Goal: Task Accomplishment & Management: Manage account settings

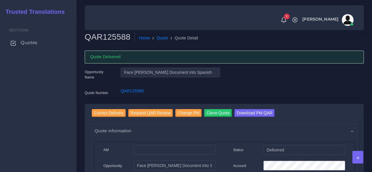
click at [24, 45] on span "Quotes" at bounding box center [29, 42] width 17 height 6
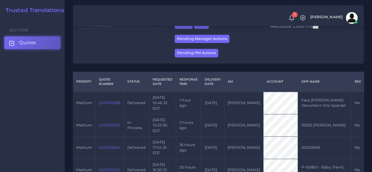
scroll to position [147, 0]
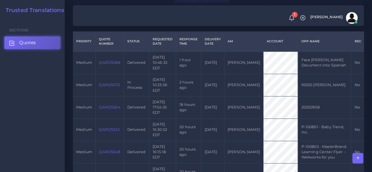
click at [105, 96] on td "QAR125072" at bounding box center [110, 85] width 29 height 22
click at [106, 95] on td "QAR125072" at bounding box center [110, 85] width 29 height 22
click at [106, 87] on link "QAR125072" at bounding box center [109, 85] width 21 height 4
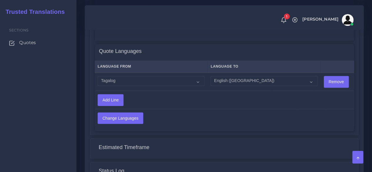
scroll to position [383, 0]
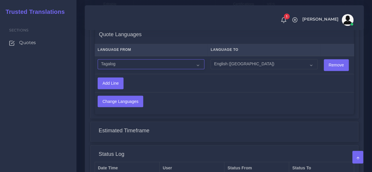
click at [151, 68] on select "Acoli Afar Afrikaans Akan Akateko Albanian American Sign Language (ASL) Amharic…" at bounding box center [151, 64] width 107 height 10
select select "40088"
click at [98, 59] on select "Acoli Afar Afrikaans Akan Akateko Albanian American Sign Language (ASL) Amharic…" at bounding box center [151, 64] width 107 height 10
click at [120, 102] on input "Change Languages" at bounding box center [120, 101] width 45 height 11
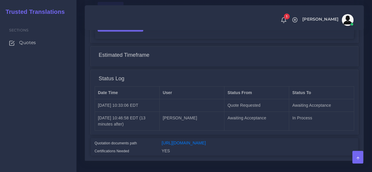
scroll to position [496, 0]
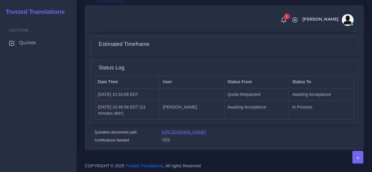
click at [199, 130] on link "https://workdrive.zoho.com/fgoh3e43b1a1fe2124b65bedd7c3c51a0e040/teams/fgoh3e43…" at bounding box center [184, 132] width 44 height 5
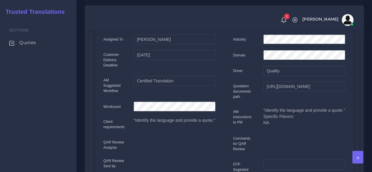
scroll to position [0, 0]
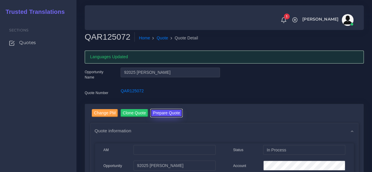
click at [171, 112] on button "Prepare Quote" at bounding box center [167, 113] width 32 height 8
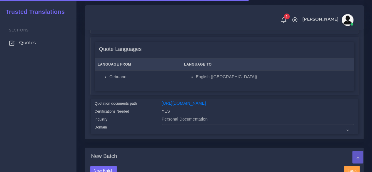
scroll to position [88, 0]
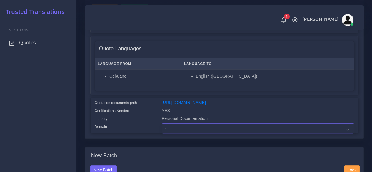
click at [175, 134] on select "- Advertising and Media Agriculture, Forestry and Fishing Architecture, Buildin…" at bounding box center [258, 129] width 193 height 10
select select "Personal Documentation"
click at [162, 134] on select "- Advertising and Media Agriculture, Forestry and Fishing Architecture, Buildin…" at bounding box center [258, 129] width 193 height 10
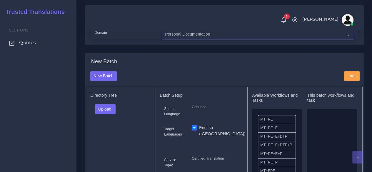
scroll to position [206, 0]
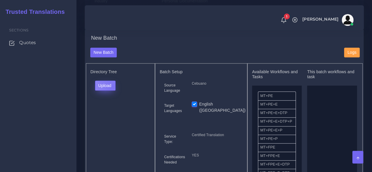
click at [112, 91] on button "Upload" at bounding box center [105, 86] width 21 height 10
click at [111, 112] on label "Files" at bounding box center [115, 107] width 41 height 7
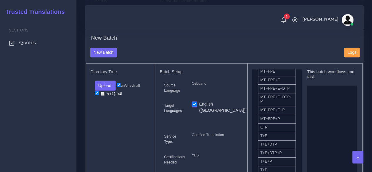
scroll to position [88, 0]
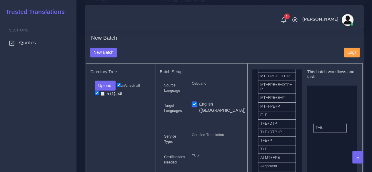
drag, startPoint x: 277, startPoint y: 136, endPoint x: 333, endPoint y: 138, distance: 55.4
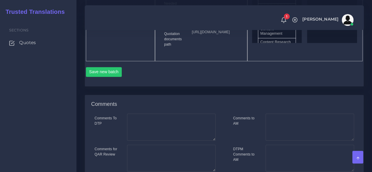
scroll to position [383, 0]
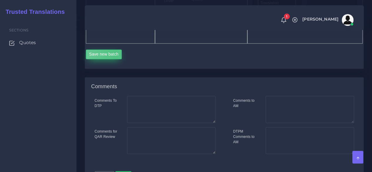
click at [115, 59] on button "Save new batch" at bounding box center [104, 54] width 36 height 10
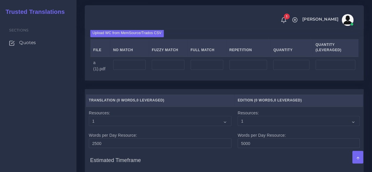
scroll to position [471, 0]
click at [133, 69] on input "number" at bounding box center [129, 64] width 33 height 10
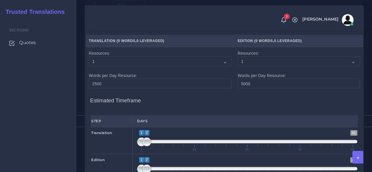
scroll to position [589, 0]
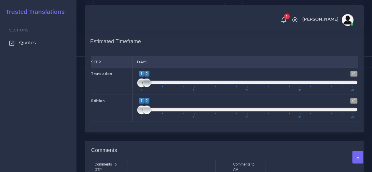
type input "3500"
drag, startPoint x: 146, startPoint y: 124, endPoint x: 132, endPoint y: 124, distance: 14.4
click at [132, 95] on div "Translation 1 41 1 1 1 — 1 1 11 21 31 41 1;1" at bounding box center [225, 81] width 276 height 27
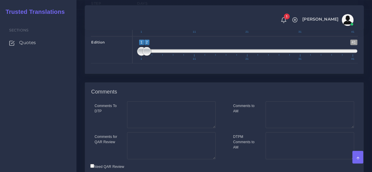
scroll to position [648, 0]
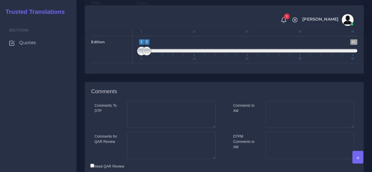
type input "1;2"
click at [144, 29] on span at bounding box center [147, 24] width 9 height 9
drag, startPoint x: 145, startPoint y: 89, endPoint x: 151, endPoint y: 88, distance: 5.9
click at [151, 56] on span at bounding box center [152, 51] width 9 height 9
drag, startPoint x: 143, startPoint y: 91, endPoint x: 148, endPoint y: 91, distance: 5.0
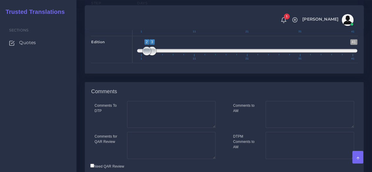
click at [148, 56] on span at bounding box center [147, 51] width 9 height 9
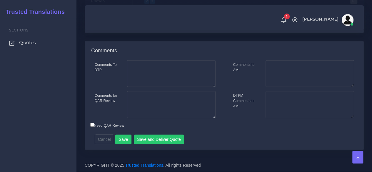
scroll to position [669, 0]
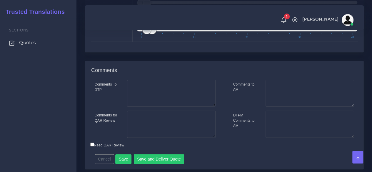
type input "3;3"
drag, startPoint x: 147, startPoint y: 70, endPoint x: 154, endPoint y: 72, distance: 6.6
click at [154, 34] on span at bounding box center [152, 30] width 9 height 9
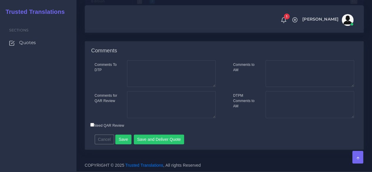
scroll to position [728, 0]
click at [121, 142] on button "Save" at bounding box center [123, 140] width 16 height 10
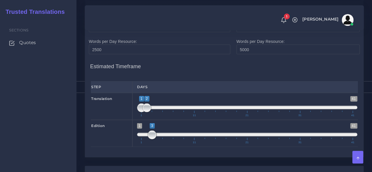
scroll to position [522, 0]
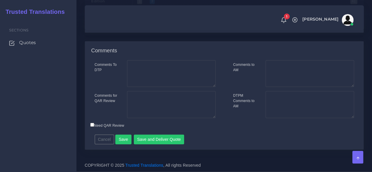
scroll to position [736, 0]
click at [287, 79] on textarea "Comments to AM" at bounding box center [310, 73] width 89 height 27
type textarea "A"
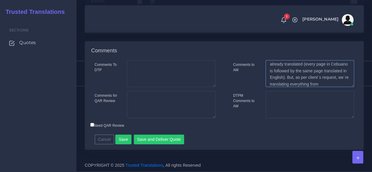
scroll to position [16, 0]
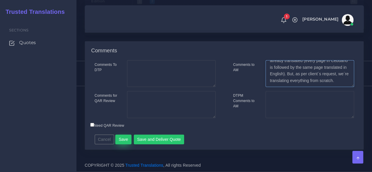
type textarea "As mentioned before, every single page is already translated (every page in Ceb…"
click at [122, 145] on button "Save" at bounding box center [123, 140] width 16 height 10
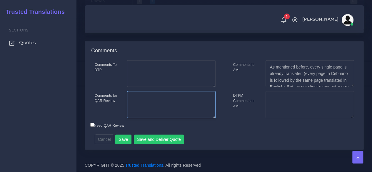
click at [161, 110] on textarea "Comments for QAR Review" at bounding box center [171, 104] width 89 height 27
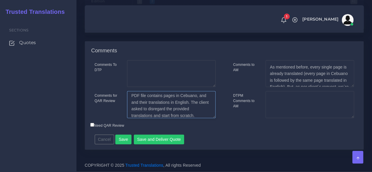
scroll to position [9, 0]
paste textarea "Our English to Cebuano TE rate is 0.12 USD/word"
click at [158, 118] on textarea "PDF file contains pages in Cebuano, and and their translations in English. The …" at bounding box center [171, 104] width 89 height 27
click at [140, 118] on textarea "PDF file contains pages in Cebuano, and and their translations in English. The …" at bounding box center [171, 104] width 89 height 27
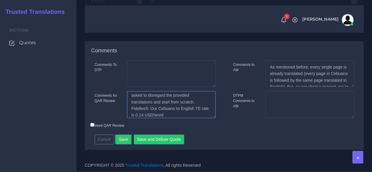
type textarea "PDF file contains pages in Cebuano, and and their translations in English. The …"
click at [180, 150] on div "Comments To DTP Comments for QAR Review Cancel" at bounding box center [224, 105] width 279 height 90
drag, startPoint x: 180, startPoint y: 150, endPoint x: 133, endPoint y: 126, distance: 53.1
click at [192, 129] on div "Comments To DTP Comments for QAR Review Cancel" at bounding box center [224, 105] width 279 height 90
click at [93, 127] on input "Need QAR Review" at bounding box center [92, 125] width 4 height 4
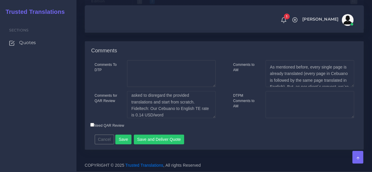
checkbox input "true"
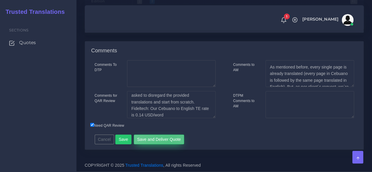
click at [165, 145] on button "Save and Deliver Quote" at bounding box center [159, 140] width 51 height 10
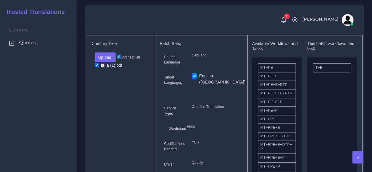
scroll to position [206, 0]
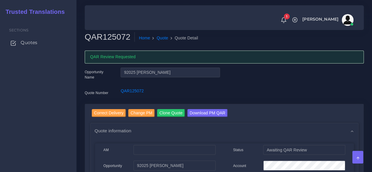
click at [34, 45] on span "Quotes" at bounding box center [29, 42] width 17 height 6
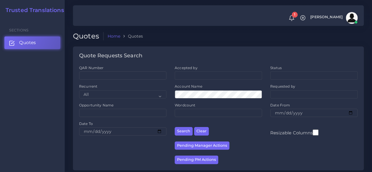
drag, startPoint x: 39, startPoint y: 112, endPoint x: 61, endPoint y: 111, distance: 21.8
click at [39, 112] on div "Sections Quotes" at bounding box center [32, 95] width 65 height 154
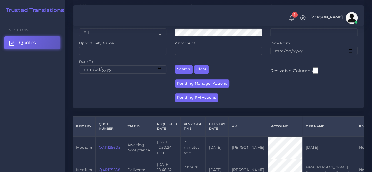
scroll to position [147, 0]
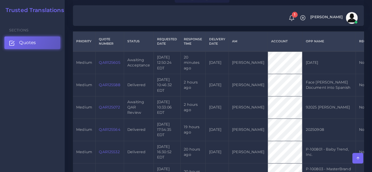
click at [107, 65] on link "QAR125605" at bounding box center [109, 62] width 21 height 4
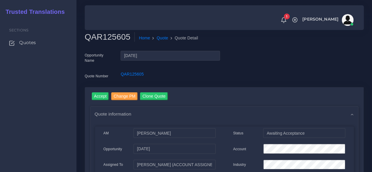
click at [107, 34] on h2 "QAR125605" at bounding box center [110, 37] width 50 height 10
copy h2 "QAR125605"
drag, startPoint x: 99, startPoint y: 95, endPoint x: 102, endPoint y: 91, distance: 4.6
click at [99, 95] on input "Accept" at bounding box center [100, 96] width 17 height 8
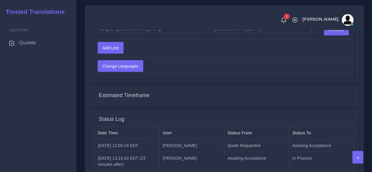
scroll to position [628, 0]
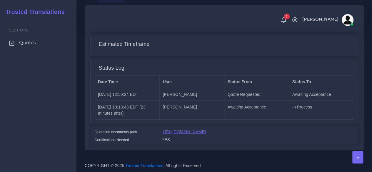
click at [206, 130] on link "[URL][DOMAIN_NAME]" at bounding box center [184, 132] width 44 height 5
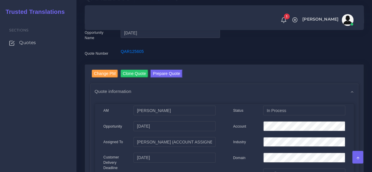
scroll to position [39, 0]
click at [165, 72] on button "Prepare Quote" at bounding box center [167, 74] width 32 height 8
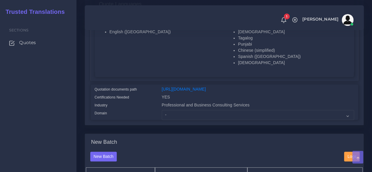
scroll to position [147, 0]
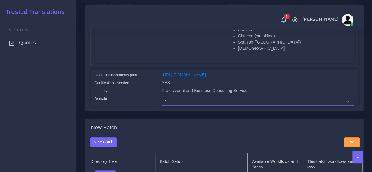
click at [175, 106] on select "- Advertising and Media Agriculture, Forestry and Fishing Architecture, Buildin…" at bounding box center [258, 101] width 193 height 10
select select "Professional and Business Consulting Services"
click at [162, 106] on select "- Advertising and Media Agriculture, Forestry and Fishing Architecture, Buildin…" at bounding box center [258, 101] width 193 height 10
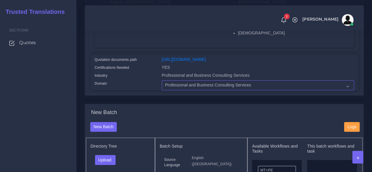
scroll to position [236, 0]
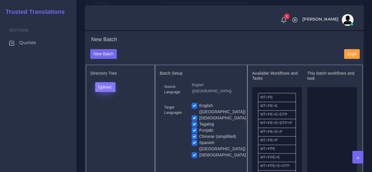
click at [108, 92] on button "Upload" at bounding box center [105, 87] width 21 height 10
click at [109, 113] on label "Files" at bounding box center [115, 109] width 41 height 7
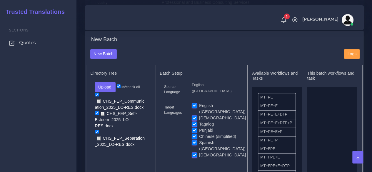
click at [199, 121] on label "[DEMOGRAPHIC_DATA]" at bounding box center [222, 118] width 47 height 6
click at [192, 120] on input "[DEMOGRAPHIC_DATA]" at bounding box center [194, 117] width 5 height 5
checkbox input "false"
click at [199, 127] on label "Tagalog" at bounding box center [206, 124] width 15 height 6
click at [195, 127] on input "Tagalog" at bounding box center [194, 123] width 5 height 5
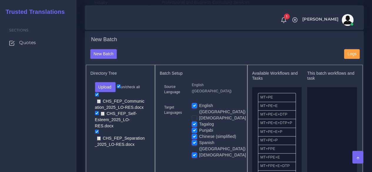
checkbox input "false"
click at [199, 134] on label "Punjabi" at bounding box center [206, 131] width 14 height 6
click at [194, 133] on input "Punjabi" at bounding box center [194, 130] width 5 height 5
checkbox input "false"
click at [199, 139] on label "Chinese (simplified)" at bounding box center [217, 137] width 37 height 6
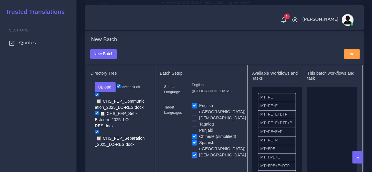
click at [194, 139] on input "Chinese (simplified)" at bounding box center [194, 136] width 5 height 5
checkbox input "false"
click at [199, 146] on label "Spanish ([GEOGRAPHIC_DATA])" at bounding box center [222, 146] width 47 height 12
click at [196, 145] on input "Spanish ([GEOGRAPHIC_DATA])" at bounding box center [194, 142] width 5 height 5
checkbox input "false"
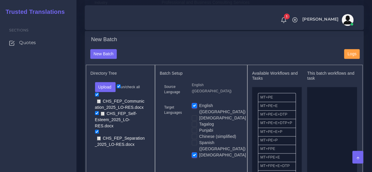
drag, startPoint x: 196, startPoint y: 153, endPoint x: 234, endPoint y: 160, distance: 38.6
click at [199, 153] on label "[DEMOGRAPHIC_DATA]" at bounding box center [222, 155] width 47 height 6
click at [196, 153] on input "[DEMOGRAPHIC_DATA]" at bounding box center [194, 154] width 5 height 5
checkbox input "false"
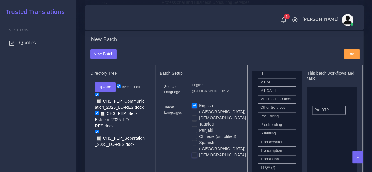
scroll to position [338, 0]
drag, startPoint x: 271, startPoint y: 119, endPoint x: 338, endPoint y: 120, distance: 67.2
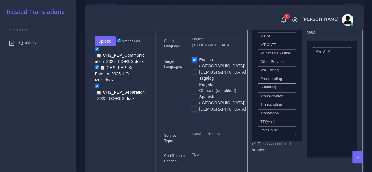
scroll to position [383, 0]
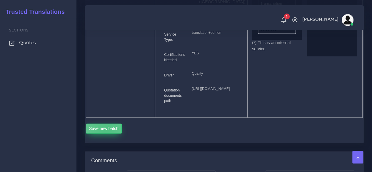
click at [106, 134] on button "Save new batch" at bounding box center [104, 129] width 36 height 10
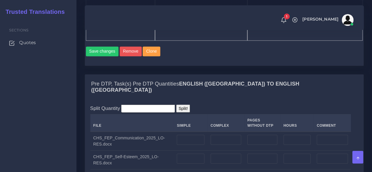
scroll to position [530, 0]
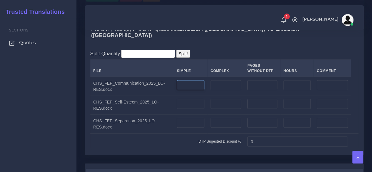
click at [191, 90] on input "number" at bounding box center [191, 85] width 28 height 10
type input "2"
click at [217, 90] on input "number" at bounding box center [226, 85] width 31 height 10
type input "2"
click at [193, 109] on input "number" at bounding box center [191, 104] width 28 height 10
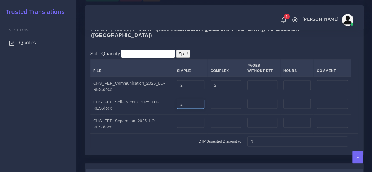
type input "2"
click at [227, 109] on input "number" at bounding box center [226, 104] width 31 height 10
type input "2"
click at [217, 128] on input "number" at bounding box center [226, 123] width 31 height 10
type input "2"
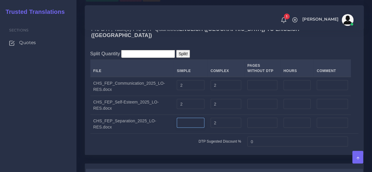
click at [183, 128] on input "number" at bounding box center [191, 123] width 28 height 10
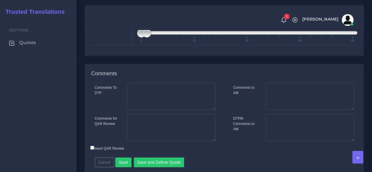
scroll to position [766, 0]
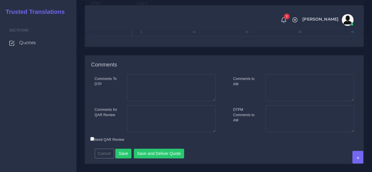
type input "2"
type input "1;1"
drag, startPoint x: 147, startPoint y: 45, endPoint x: 127, endPoint y: 49, distance: 19.9
click at [128, 37] on div "Pre DTP 1 41 1 1 1 — 1 1 11 21 31 41 1;1" at bounding box center [225, 22] width 276 height 27
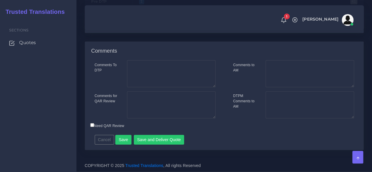
scroll to position [800, 0]
click at [125, 143] on button "Save" at bounding box center [123, 140] width 16 height 10
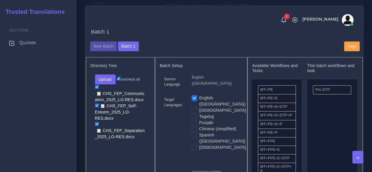
scroll to position [265, 0]
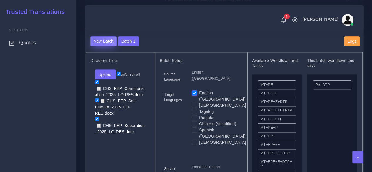
click at [96, 47] on button "New Batch" at bounding box center [103, 42] width 27 height 10
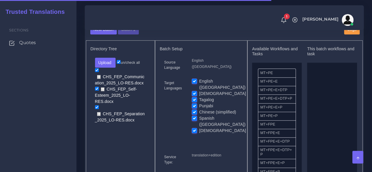
scroll to position [265, 0]
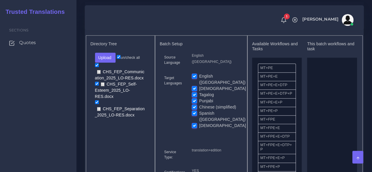
click at [199, 86] on label "English ([GEOGRAPHIC_DATA])" at bounding box center [222, 79] width 47 height 12
click at [195, 79] on input "English ([GEOGRAPHIC_DATA])" at bounding box center [194, 75] width 5 height 5
checkbox input "false"
click at [199, 104] on label "Punjabi" at bounding box center [206, 101] width 14 height 6
click at [194, 103] on input "Punjabi" at bounding box center [194, 100] width 5 height 5
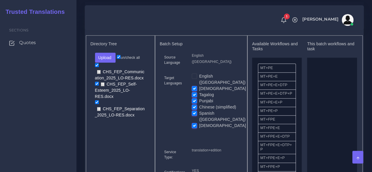
checkbox input "false"
drag, startPoint x: 271, startPoint y: 131, endPoint x: 324, endPoint y: 124, distance: 53.2
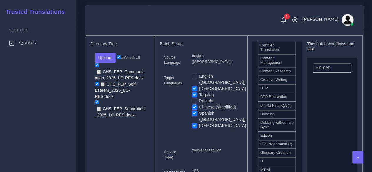
scroll to position [206, 0]
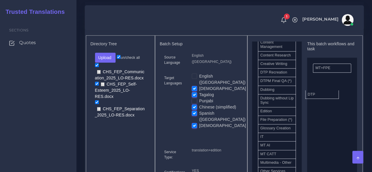
drag, startPoint x: 271, startPoint y: 87, endPoint x: 319, endPoint y: 103, distance: 49.8
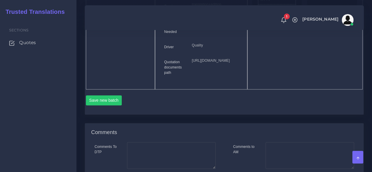
scroll to position [412, 0]
click at [100, 104] on button "Save new batch" at bounding box center [104, 99] width 36 height 10
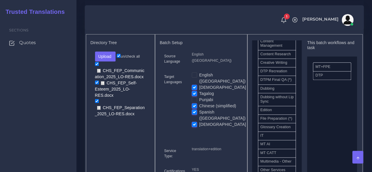
scroll to position [265, 0]
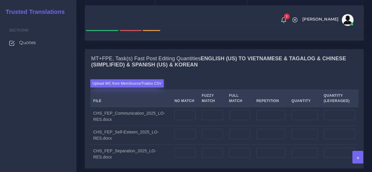
scroll to position [559, 0]
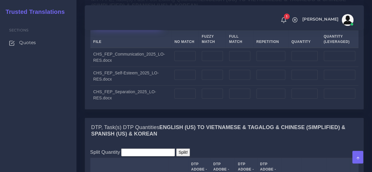
click at [117, 28] on label "Upload WC from MemSource/Trados CSV" at bounding box center [127, 24] width 74 height 8
click at [0, 0] on input "Upload WC from MemSource/Trados CSV" at bounding box center [0, 0] width 0 height 0
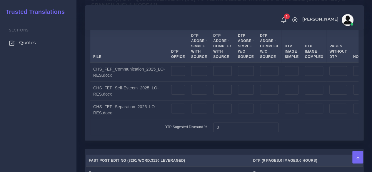
scroll to position [707, 0]
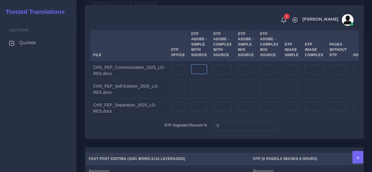
click at [195, 74] on input "number" at bounding box center [199, 69] width 16 height 10
type input "2"
click at [215, 74] on input "number" at bounding box center [222, 69] width 19 height 10
type input "2"
drag, startPoint x: 195, startPoint y: 106, endPoint x: 180, endPoint y: 107, distance: 14.7
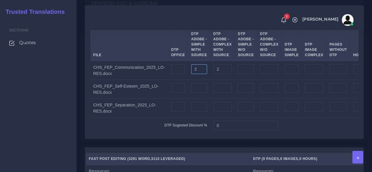
click at [180, 80] on tr "CHS_FEP_Communication_2025_LO-RES.docx 2 2" at bounding box center [242, 70] width 305 height 19
drag, startPoint x: 214, startPoint y: 105, endPoint x: 194, endPoint y: 105, distance: 19.7
click at [194, 80] on tr "CHS_FEP_Communication_2025_LO-RES.docx" at bounding box center [242, 70] width 305 height 19
click at [238, 74] on input "number" at bounding box center [246, 69] width 16 height 10
type input "2"
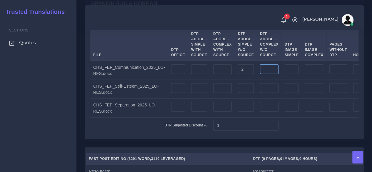
click at [260, 74] on input "number" at bounding box center [269, 69] width 19 height 10
type input "2"
click at [257, 99] on td at bounding box center [269, 89] width 25 height 19
click at [260, 93] on input "number" at bounding box center [269, 88] width 19 height 10
type input "2"
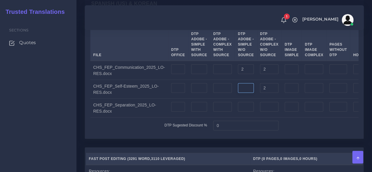
click at [238, 93] on input "number" at bounding box center [246, 88] width 16 height 10
type input "2"
click at [238, 112] on input "number" at bounding box center [246, 107] width 16 height 10
type input "2"
click at [260, 112] on input "number" at bounding box center [269, 107] width 19 height 10
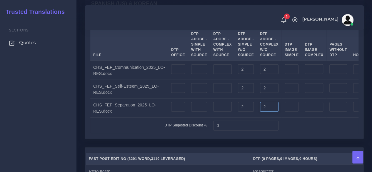
type input "2"
click at [45, 113] on div "Sections Quotes" at bounding box center [38, 95] width 77 height 154
click at [285, 74] on input "number" at bounding box center [292, 69] width 14 height 10
type input "3"
click at [47, 122] on div "Sections Quotes" at bounding box center [38, 95] width 77 height 154
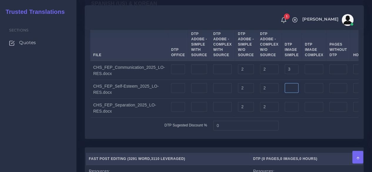
drag, startPoint x: 289, startPoint y: 124, endPoint x: 285, endPoint y: 122, distance: 3.8
click at [289, 99] on td at bounding box center [292, 89] width 20 height 19
click at [285, 93] on input "number" at bounding box center [292, 88] width 14 height 10
type input "2"
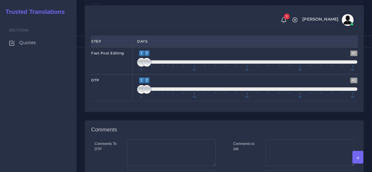
scroll to position [913, 0]
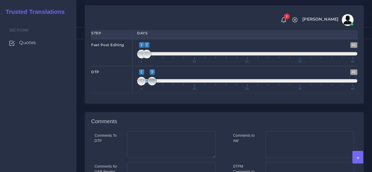
drag, startPoint x: 149, startPoint y: 119, endPoint x: 153, endPoint y: 118, distance: 3.9
click at [153, 86] on span at bounding box center [152, 81] width 9 height 9
type input "3;3"
drag, startPoint x: 140, startPoint y: 120, endPoint x: 153, endPoint y: 118, distance: 12.7
click at [153, 86] on span at bounding box center [152, 81] width 9 height 9
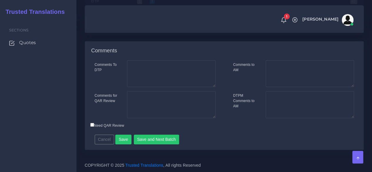
scroll to position [1019, 0]
click at [124, 143] on button "Save" at bounding box center [123, 140] width 16 height 10
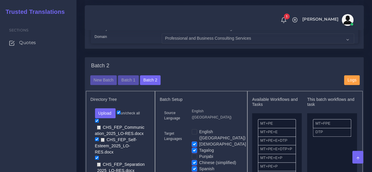
scroll to position [236, 0]
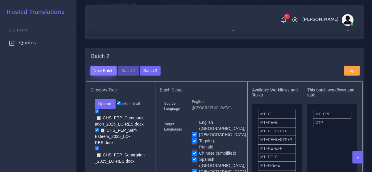
click at [104, 76] on button "New Batch" at bounding box center [103, 71] width 27 height 10
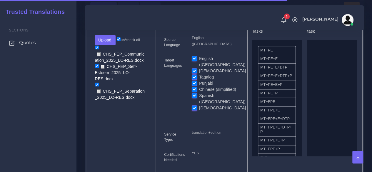
scroll to position [295, 0]
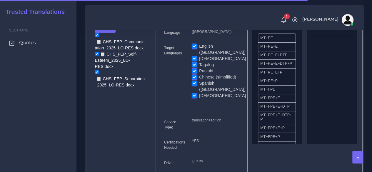
click at [199, 56] on label "English ([GEOGRAPHIC_DATA])" at bounding box center [222, 49] width 47 height 12
click at [196, 49] on input "English ([GEOGRAPHIC_DATA])" at bounding box center [194, 45] width 5 height 5
checkbox input "false"
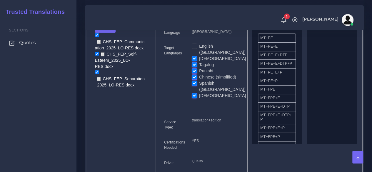
click at [199, 60] on label "[DEMOGRAPHIC_DATA]" at bounding box center [222, 59] width 47 height 6
click at [194, 60] on input "[DEMOGRAPHIC_DATA]" at bounding box center [194, 58] width 5 height 5
checkbox input "false"
click at [199, 67] on label "Tagalog" at bounding box center [206, 65] width 15 height 6
click at [194, 67] on input "Tagalog" at bounding box center [194, 64] width 5 height 5
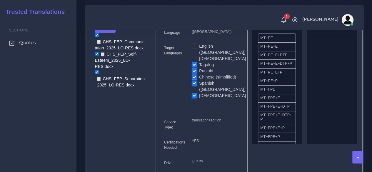
checkbox input "false"
click at [199, 79] on label "Chinese (simplified)" at bounding box center [217, 77] width 37 height 6
click at [194, 79] on input "Chinese (simplified)" at bounding box center [194, 76] width 5 height 5
checkbox input "false"
click at [199, 85] on label "Spanish ([GEOGRAPHIC_DATA])" at bounding box center [222, 86] width 47 height 12
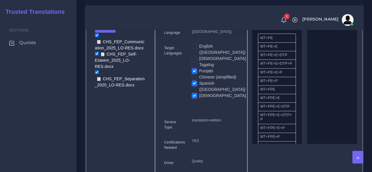
click at [194, 85] on input "Spanish ([GEOGRAPHIC_DATA])" at bounding box center [194, 82] width 5 height 5
checkbox input "false"
click at [199, 93] on label "[DEMOGRAPHIC_DATA]" at bounding box center [222, 96] width 47 height 6
click at [195, 93] on input "[DEMOGRAPHIC_DATA]" at bounding box center [194, 95] width 5 height 5
checkbox input "false"
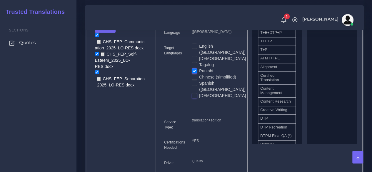
scroll to position [177, 0]
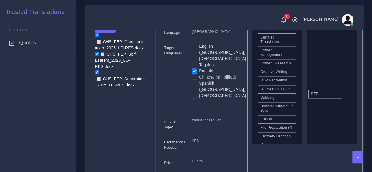
drag, startPoint x: 277, startPoint y: 97, endPoint x: 328, endPoint y: 104, distance: 51.4
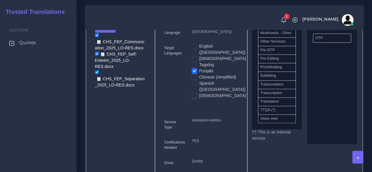
scroll to position [324, 0]
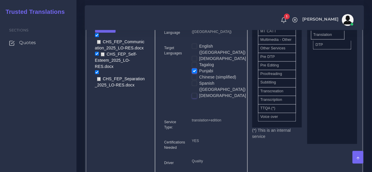
drag, startPoint x: 277, startPoint y: 123, endPoint x: 330, endPoint y: 44, distance: 95.8
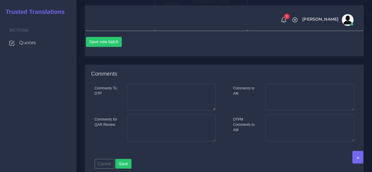
scroll to position [472, 0]
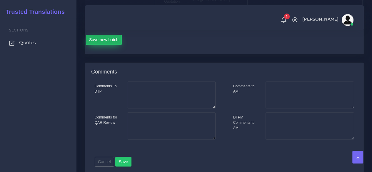
click at [104, 45] on button "Save new batch" at bounding box center [104, 40] width 36 height 10
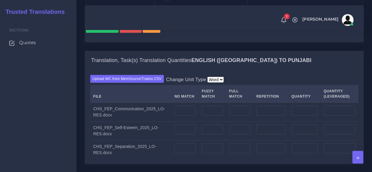
scroll to position [530, 0]
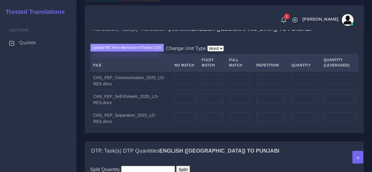
click at [135, 52] on label "Upload WC from MemSource/Trados CSV" at bounding box center [127, 48] width 74 height 8
click at [0, 0] on input "Upload WC from MemSource/Trados CSV" at bounding box center [0, 0] width 0 height 0
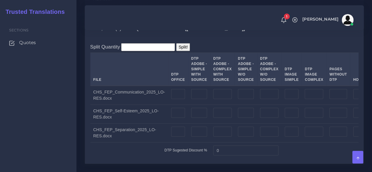
scroll to position [677, 0]
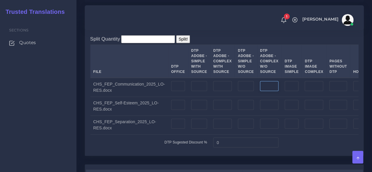
click at [260, 91] on input "number" at bounding box center [269, 86] width 19 height 10
type input "4"
click at [260, 110] on input "number" at bounding box center [269, 105] width 19 height 10
type input "4"
click at [260, 129] on input "number" at bounding box center [269, 124] width 19 height 10
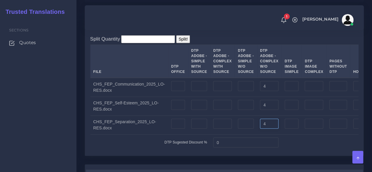
type input "4"
click at [285, 91] on input "number" at bounding box center [292, 86] width 14 height 10
type input "3"
click at [285, 110] on input "number" at bounding box center [292, 105] width 14 height 10
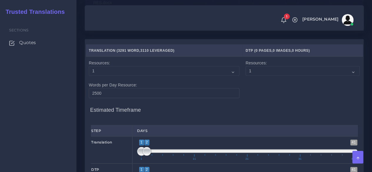
scroll to position [883, 0]
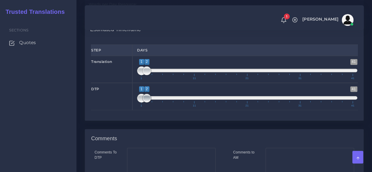
type input "2"
drag, startPoint x: 146, startPoint y: 138, endPoint x: 152, endPoint y: 139, distance: 5.9
click at [152, 103] on span at bounding box center [152, 98] width 9 height 9
type input "3;3"
drag, startPoint x: 142, startPoint y: 135, endPoint x: 160, endPoint y: 134, distance: 18.3
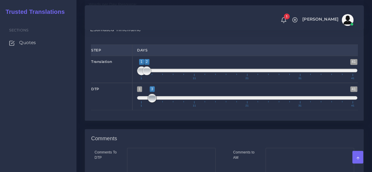
click at [160, 107] on span "1 41 3 3 3 — 3 1 11 21 31 41" at bounding box center [247, 97] width 221 height 21
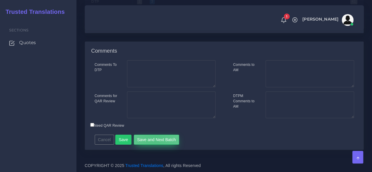
click at [153, 140] on button "Save and Next Batch" at bounding box center [157, 140] width 46 height 10
click at [162, 142] on button "Save and Next Batch" at bounding box center [157, 140] width 46 height 10
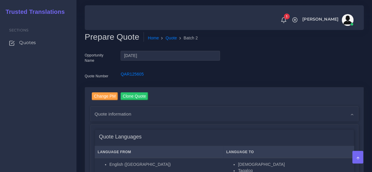
click at [72, 114] on div "Sections Quotes" at bounding box center [38, 95] width 77 height 154
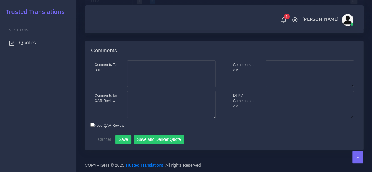
scroll to position [1003, 0]
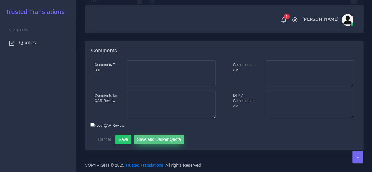
click at [160, 141] on button "Save and Deliver Quote" at bounding box center [159, 140] width 51 height 10
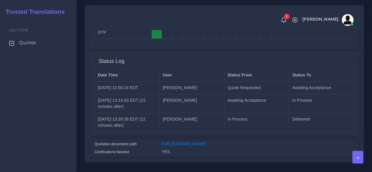
scroll to position [1036, 0]
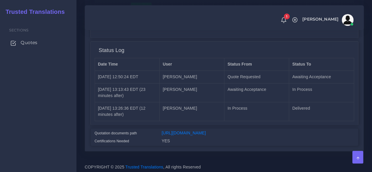
click at [40, 43] on link "Quotes" at bounding box center [38, 43] width 68 height 12
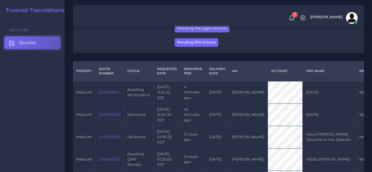
scroll to position [118, 0]
click at [117, 93] on link "QAR125614" at bounding box center [109, 92] width 21 height 4
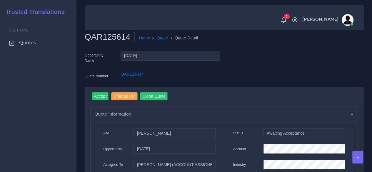
click at [44, 139] on div "Sections Quotes" at bounding box center [38, 95] width 77 height 154
click at [255, 153] on div "Account" at bounding box center [289, 150] width 121 height 12
click at [101, 97] on input "Accept" at bounding box center [100, 96] width 17 height 8
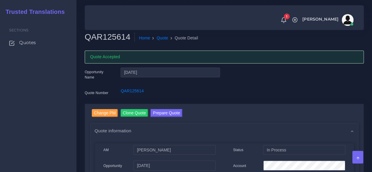
click at [111, 36] on h2 "QAR125614" at bounding box center [110, 37] width 50 height 10
copy h2 "QAR125614"
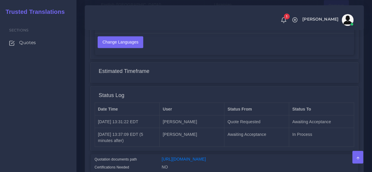
scroll to position [514, 0]
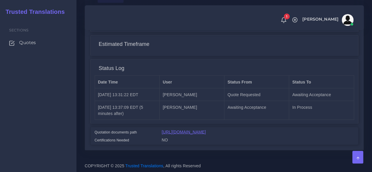
click at [206, 130] on link "[URL][DOMAIN_NAME]" at bounding box center [184, 132] width 44 height 5
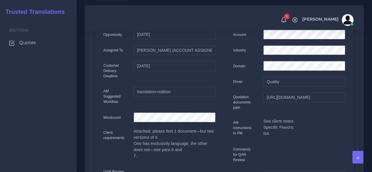
scroll to position [0, 0]
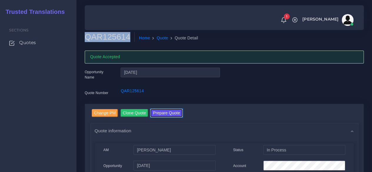
drag, startPoint x: 163, startPoint y: 113, endPoint x: 163, endPoint y: 100, distance: 12.7
click at [163, 113] on button "Prepare Quote" at bounding box center [167, 113] width 32 height 8
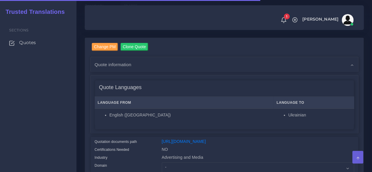
scroll to position [147, 0]
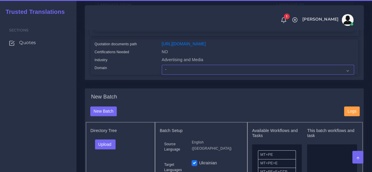
click at [177, 75] on select "- Advertising and Media Agriculture, Forestry and Fishing Architecture, Buildin…" at bounding box center [258, 70] width 193 height 10
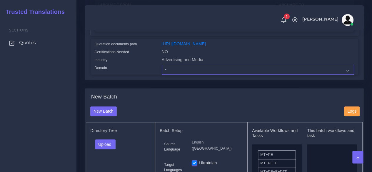
select select "Legal Services"
click at [162, 75] on select "- Advertising and Media Agriculture, Forestry and Fishing Architecture, Buildin…" at bounding box center [258, 70] width 193 height 10
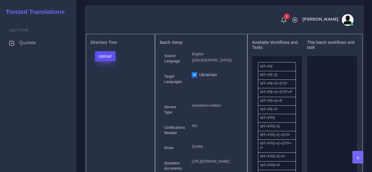
click at [112, 61] on button "Upload" at bounding box center [105, 56] width 21 height 10
click at [113, 82] on label "Files" at bounding box center [115, 78] width 41 height 7
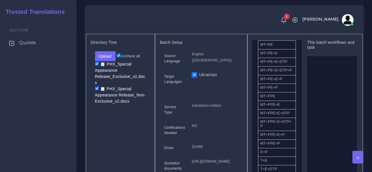
scroll to position [29, 0]
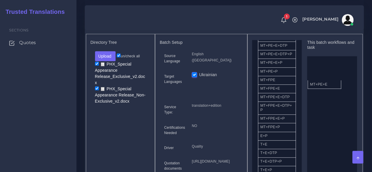
drag, startPoint x: 283, startPoint y: 57, endPoint x: 333, endPoint y: 96, distance: 63.1
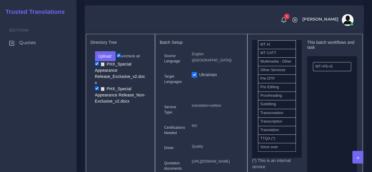
scroll to position [324, 0]
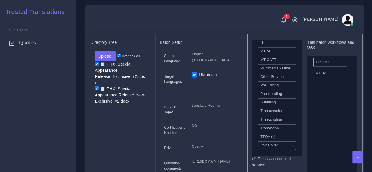
drag, startPoint x: 283, startPoint y: 103, endPoint x: 338, endPoint y: 73, distance: 63.4
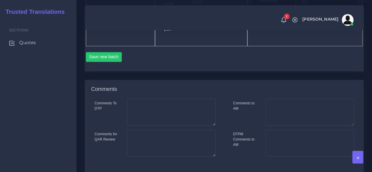
scroll to position [383, 0]
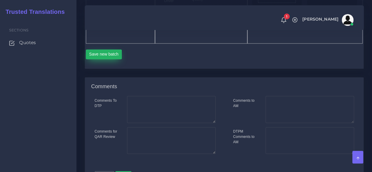
click at [115, 59] on button "Save new batch" at bounding box center [104, 54] width 36 height 10
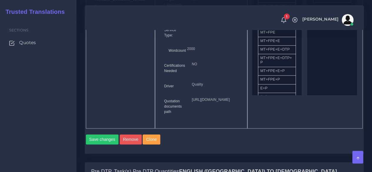
scroll to position [442, 0]
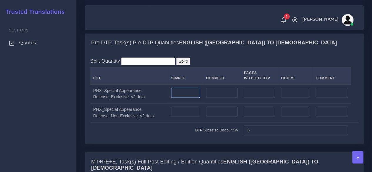
click at [183, 98] on input "number" at bounding box center [185, 93] width 29 height 10
type input "1"
click at [183, 117] on input "number" at bounding box center [185, 112] width 29 height 10
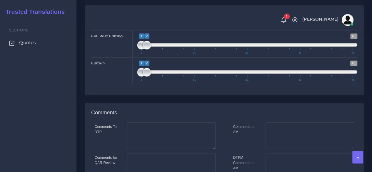
scroll to position [883, 0]
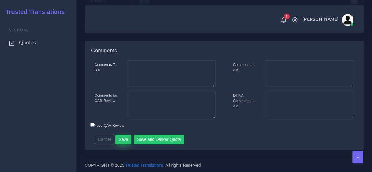
type input "1"
click at [126, 145] on button "Save" at bounding box center [123, 140] width 16 height 10
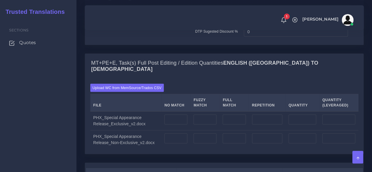
scroll to position [648, 0]
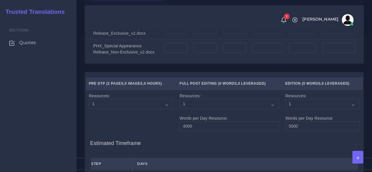
click at [0, 0] on input "Upload WC from MemSource/Trados CSV" at bounding box center [0, 0] width 0 height 0
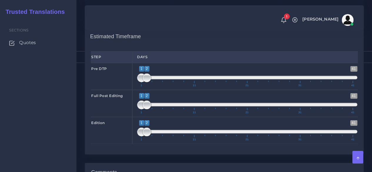
scroll to position [766, 0]
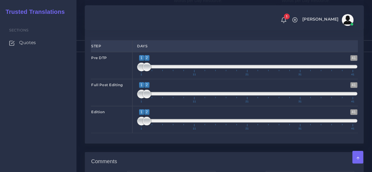
type input "1;1"
drag, startPoint x: 146, startPoint y: 100, endPoint x: 134, endPoint y: 101, distance: 11.8
click at [135, 79] on div "1 41 1 2 1 — 2 1 11 21 31 41 1;1" at bounding box center [248, 65] width 230 height 27
type input "1;1"
drag, startPoint x: 146, startPoint y: 127, endPoint x: 121, endPoint y: 128, distance: 25.0
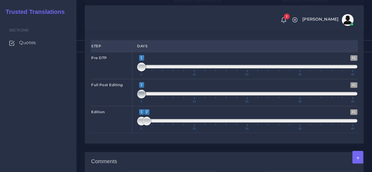
click at [121, 106] on div "Full Post Editing 1 41 1 1 1 — 1 1 11 21 31 41 1;1" at bounding box center [225, 92] width 276 height 27
type input "2;2"
drag, startPoint x: 140, startPoint y: 155, endPoint x: 146, endPoint y: 155, distance: 5.9
click at [146, 126] on span at bounding box center [147, 121] width 9 height 9
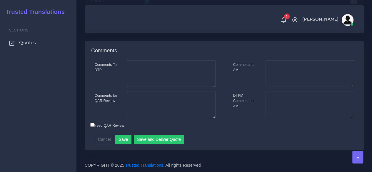
scroll to position [909, 0]
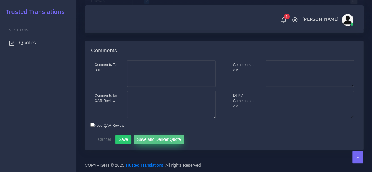
click at [162, 140] on button "Save and Deliver Quote" at bounding box center [159, 140] width 51 height 10
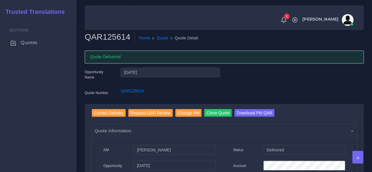
click at [31, 42] on span "Quotes" at bounding box center [29, 42] width 17 height 6
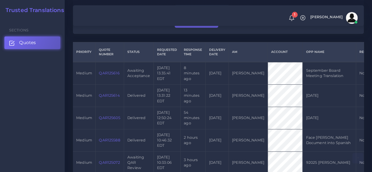
scroll to position [147, 0]
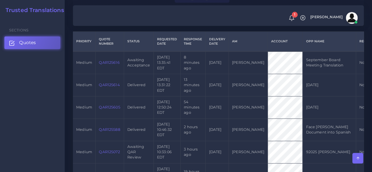
click at [110, 63] on link "QAR125616" at bounding box center [109, 62] width 21 height 4
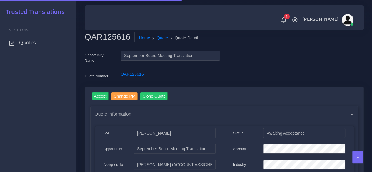
click at [104, 38] on h2 "QAR125616" at bounding box center [110, 37] width 50 height 10
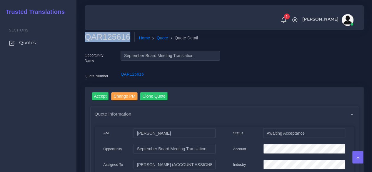
copy h2 "QAR125616"
click at [99, 93] on input "Accept" at bounding box center [100, 96] width 17 height 8
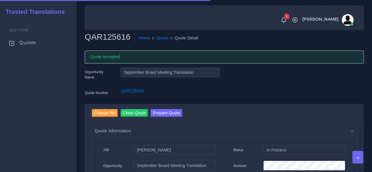
scroll to position [59, 0]
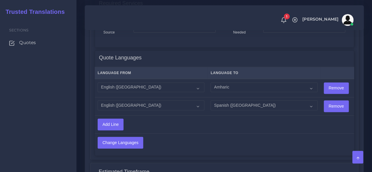
scroll to position [519, 0]
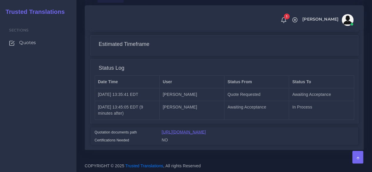
click at [189, 130] on link "[URL][DOMAIN_NAME]" at bounding box center [184, 132] width 44 height 5
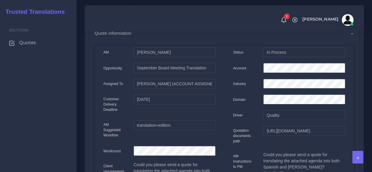
scroll to position [19, 0]
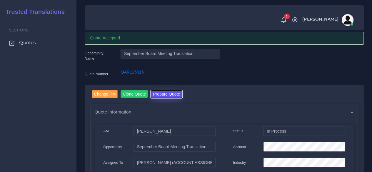
click at [164, 92] on button "Prepare Quote" at bounding box center [167, 94] width 32 height 8
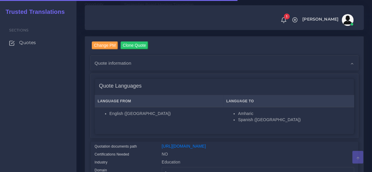
scroll to position [147, 0]
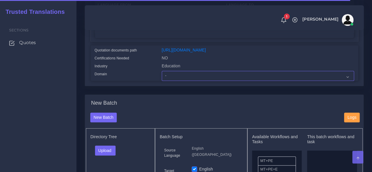
click at [176, 81] on select "- Advertising and Media Agriculture, Forestry and Fishing Architecture, Buildin…" at bounding box center [258, 76] width 193 height 10
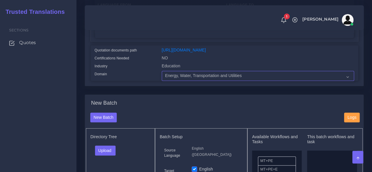
click at [162, 81] on select "- Advertising and Media Agriculture, Forestry and Fishing Architecture, Buildin…" at bounding box center [258, 76] width 193 height 10
click at [189, 81] on select "- Advertising and Media Agriculture, Forestry and Fishing Architecture, Buildin…" at bounding box center [258, 76] width 193 height 10
select select "Education"
click at [162, 81] on select "- Advertising and Media Agriculture, Forestry and Fishing Architecture, Buildin…" at bounding box center [258, 76] width 193 height 10
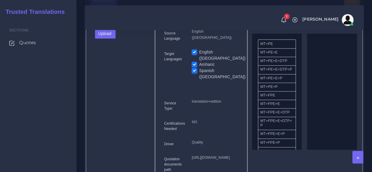
scroll to position [265, 0]
click at [109, 38] on button "Upload" at bounding box center [105, 33] width 21 height 10
click at [113, 59] on label "Files" at bounding box center [115, 55] width 41 height 7
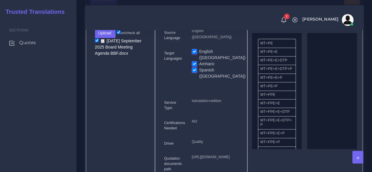
click at [199, 61] on label "English ([GEOGRAPHIC_DATA])" at bounding box center [222, 55] width 47 height 12
click at [194, 54] on input "English ([GEOGRAPHIC_DATA])" at bounding box center [194, 51] width 5 height 5
checkbox input "false"
drag, startPoint x: 271, startPoint y: 109, endPoint x: 330, endPoint y: 109, distance: 59.5
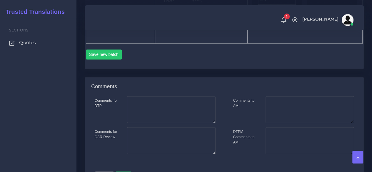
scroll to position [412, 0]
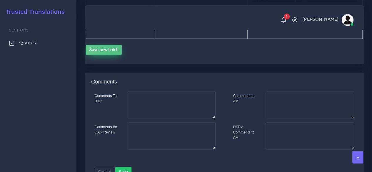
click at [113, 55] on button "Save new batch" at bounding box center [104, 50] width 36 height 10
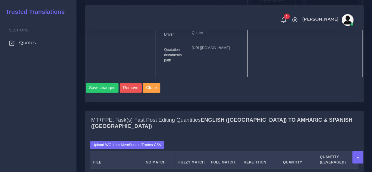
scroll to position [442, 0]
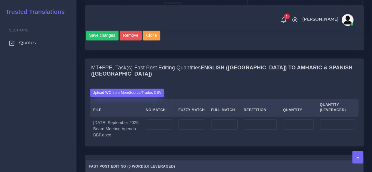
click at [111, 97] on label "Upload WC from MemSource/Trados CSV" at bounding box center [127, 93] width 74 height 8
click at [0, 0] on input "Upload WC from MemSource/Trados CSV" at bounding box center [0, 0] width 0 height 0
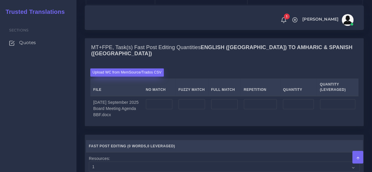
scroll to position [471, 0]
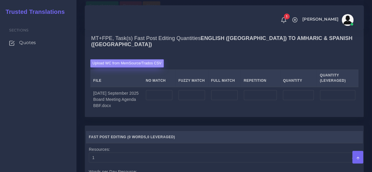
click at [120, 67] on label "Upload WC from MemSource/Trados CSV" at bounding box center [127, 63] width 74 height 8
click at [0, 0] on input "Upload WC from MemSource/Trados CSV" at bounding box center [0, 0] width 0 height 0
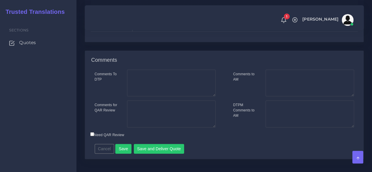
scroll to position [707, 0]
type input "1;1"
drag, startPoint x: 147, startPoint y: 39, endPoint x: 115, endPoint y: 38, distance: 32.1
click at [116, 32] on div "Fast Post Editing 1 41 1 1 1 — 1 1 11 21 31 41 1;1" at bounding box center [225, 17] width 276 height 27
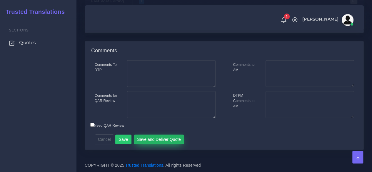
click at [147, 138] on button "Save and Deliver Quote" at bounding box center [159, 140] width 51 height 10
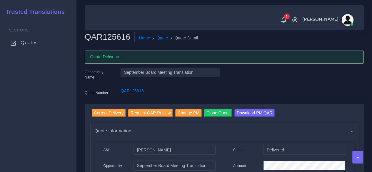
click at [39, 40] on link "Quotes" at bounding box center [38, 43] width 68 height 12
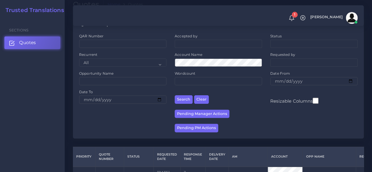
scroll to position [88, 0]
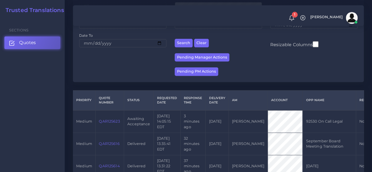
click at [112, 120] on link "QAR125623" at bounding box center [109, 121] width 21 height 4
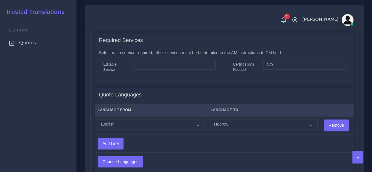
scroll to position [324, 0]
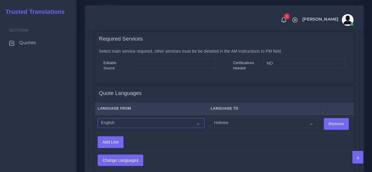
click at [144, 122] on select "Acoli Afar Afrikaans Akan Akateko Albanian American Sign Language (ASL) Amharic…" at bounding box center [151, 123] width 107 height 10
select select "14001"
click at [98, 118] on select "Acoli Afar Afrikaans Akan Akateko Albanian American Sign Language (ASL) Amharic…" at bounding box center [151, 123] width 107 height 10
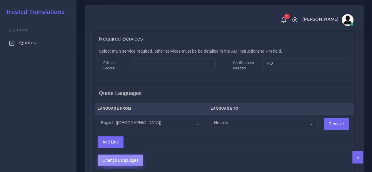
click at [126, 165] on input "Change Languages" at bounding box center [120, 160] width 45 height 11
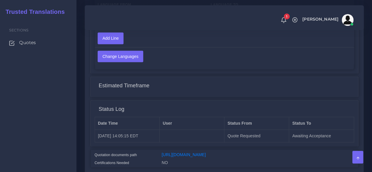
scroll to position [476, 0]
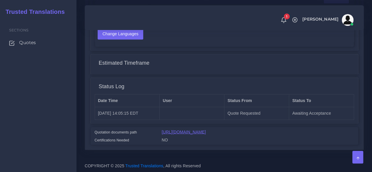
click at [184, 130] on link "[URL][DOMAIN_NAME]" at bounding box center [184, 132] width 44 height 5
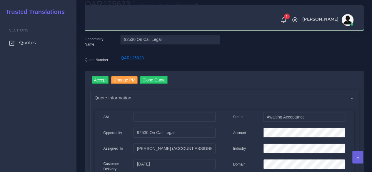
scroll to position [0, 0]
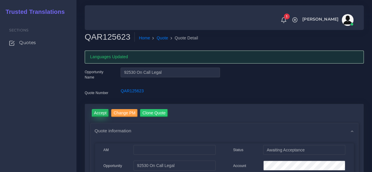
click at [100, 110] on input "Accept" at bounding box center [100, 113] width 17 height 8
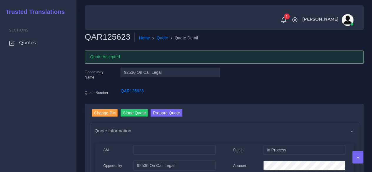
drag, startPoint x: 48, startPoint y: 121, endPoint x: 76, endPoint y: 122, distance: 27.7
click at [48, 121] on div "Sections Quotes" at bounding box center [38, 95] width 77 height 154
click at [165, 114] on button "Prepare Quote" at bounding box center [167, 113] width 32 height 8
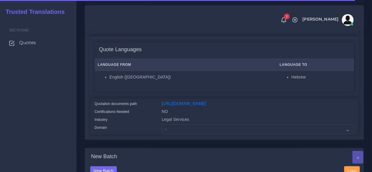
scroll to position [147, 0]
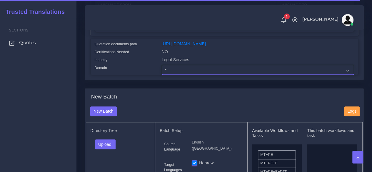
click at [179, 75] on select "- Advertising and Media Agriculture, Forestry and Fishing Architecture, Buildin…" at bounding box center [258, 70] width 193 height 10
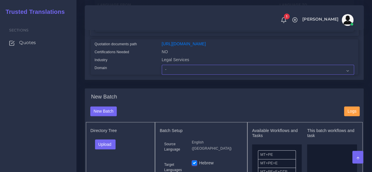
select select "Legal Services"
click at [162, 75] on select "- Advertising and Media Agriculture, Forestry and Fishing Architecture, Buildin…" at bounding box center [258, 70] width 193 height 10
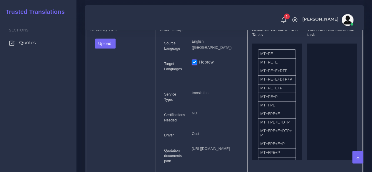
scroll to position [265, 0]
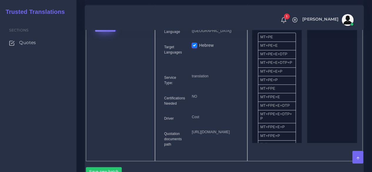
click at [110, 32] on button "Upload" at bounding box center [105, 27] width 21 height 10
click at [110, 53] on label "Files" at bounding box center [115, 48] width 41 height 7
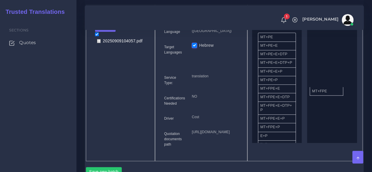
drag, startPoint x: 273, startPoint y: 103, endPoint x: 324, endPoint y: 102, distance: 51.8
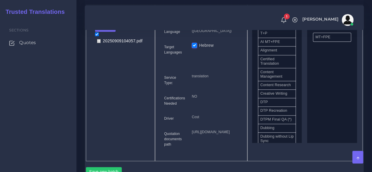
scroll to position [147, 0]
drag, startPoint x: 278, startPoint y: 120, endPoint x: 330, endPoint y: 117, distance: 51.6
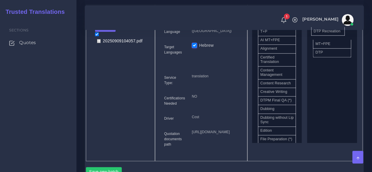
drag, startPoint x: 287, startPoint y: 117, endPoint x: 340, endPoint y: 41, distance: 92.8
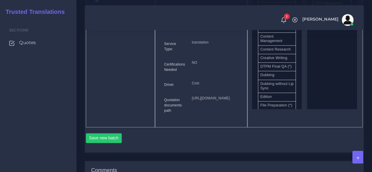
scroll to position [383, 0]
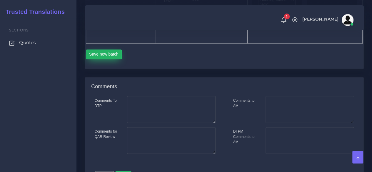
click at [112, 59] on button "Save new batch" at bounding box center [104, 54] width 36 height 10
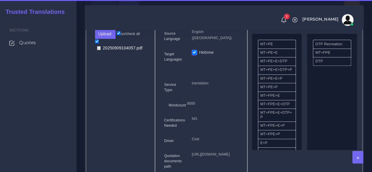
scroll to position [324, 0]
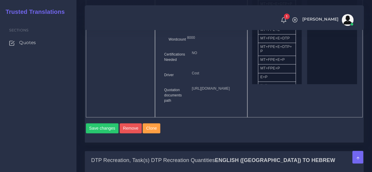
click at [45, 86] on div "Sections Quotes" at bounding box center [38, 95] width 77 height 154
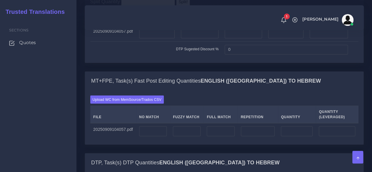
scroll to position [471, 0]
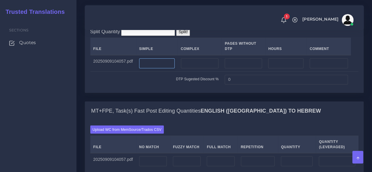
click at [160, 68] on input "number" at bounding box center [157, 63] width 36 height 10
type input "20"
click at [207, 68] on input "number" at bounding box center [200, 63] width 38 height 10
type input "2"
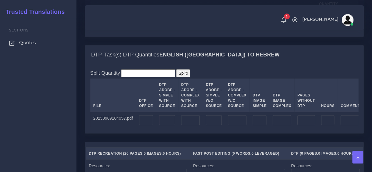
scroll to position [618, 0]
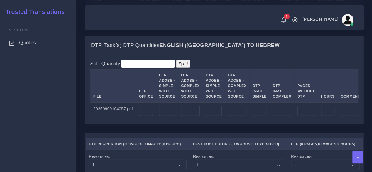
type input "17"
click at [136, 119] on td at bounding box center [146, 111] width 20 height 16
click at [148, 116] on input "number" at bounding box center [146, 111] width 14 height 10
type input "37"
click at [147, 19] on input "number" at bounding box center [153, 14] width 28 height 10
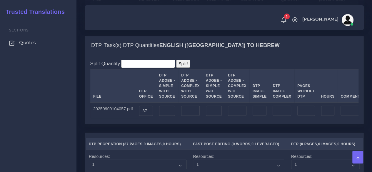
type input "13028"
click at [254, 19] on input "number" at bounding box center [258, 14] width 34 height 10
type input "1134"
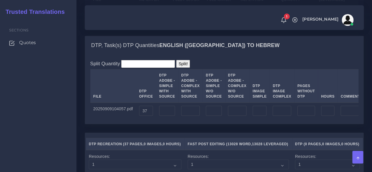
type input "14162"
type input "13311"
click at [251, 55] on div "DTP, Task(s) DTP Quantities English (US) TO Hebrew" at bounding box center [224, 45] width 279 height 19
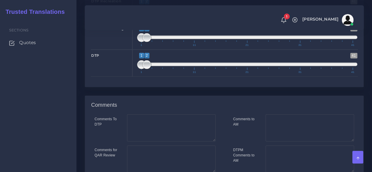
scroll to position [854, 0]
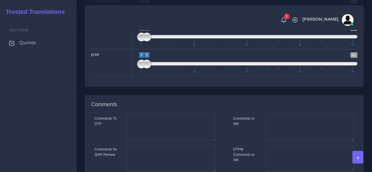
type input "1;1"
drag, startPoint x: 146, startPoint y: 56, endPoint x: 120, endPoint y: 56, distance: 25.6
click at [120, 22] on div "DTP Recreation 1 41 1 1 1 — 1 1 11 21 31 41 1;1" at bounding box center [225, 8] width 276 height 27
type input "1;3"
drag, startPoint x: 149, startPoint y: 83, endPoint x: 154, endPoint y: 84, distance: 5.1
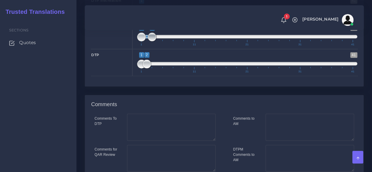
click at [154, 42] on span at bounding box center [152, 37] width 9 height 9
drag, startPoint x: 148, startPoint y: 109, endPoint x: 161, endPoint y: 111, distance: 12.8
click at [161, 69] on span at bounding box center [157, 64] width 9 height 9
type input "4;4"
drag, startPoint x: 140, startPoint y: 111, endPoint x: 155, endPoint y: 107, distance: 15.4
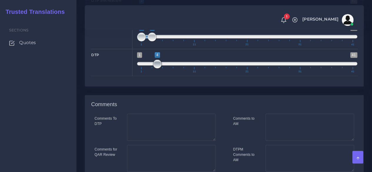
click at [155, 69] on span at bounding box center [157, 64] width 9 height 9
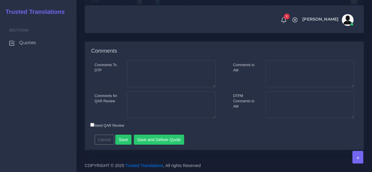
scroll to position [951, 0]
click at [122, 139] on button "Save" at bounding box center [123, 140] width 16 height 10
click at [177, 107] on textarea "Comments for QAR Review" at bounding box center [171, 105] width 89 height 27
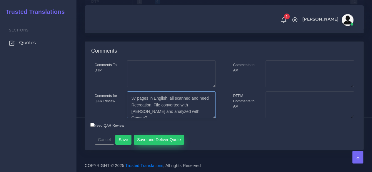
type textarea "37 pages in English, all scanned and need Recreation. File converted with Abby …"
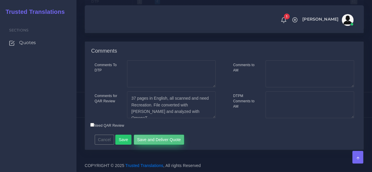
click at [174, 143] on button "Save and Deliver Quote" at bounding box center [159, 140] width 51 height 10
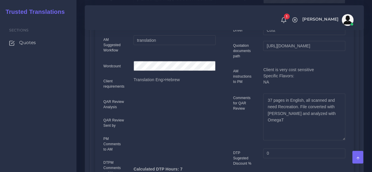
scroll to position [147, 0]
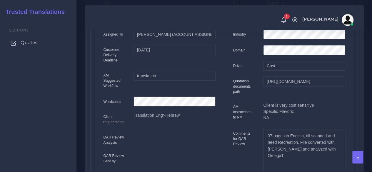
click at [34, 39] on link "Quotes" at bounding box center [38, 43] width 68 height 12
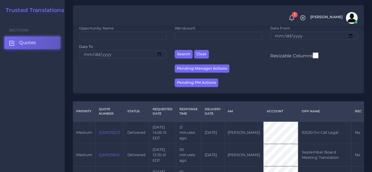
scroll to position [206, 0]
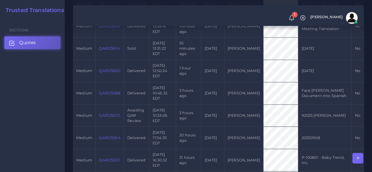
click at [108, 51] on td "QAR125614" at bounding box center [110, 48] width 29 height 22
click at [108, 49] on link "QAR125614" at bounding box center [109, 48] width 21 height 4
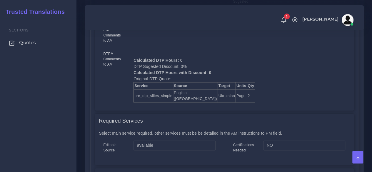
scroll to position [294, 0]
